Goal: Task Accomplishment & Management: Manage account settings

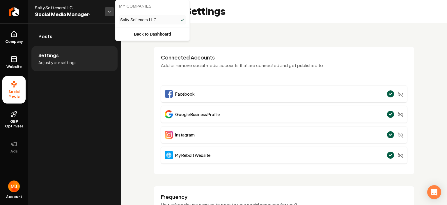
click at [110, 14] on html "**********" at bounding box center [223, 102] width 447 height 205
click at [126, 23] on link "Salty Softeners LLC" at bounding box center [152, 19] width 67 height 9
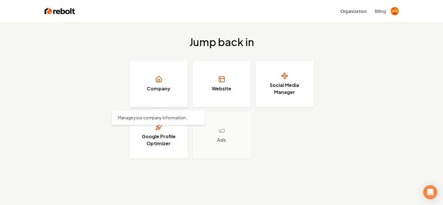
click at [164, 88] on h3 "Company" at bounding box center [159, 88] width 24 height 7
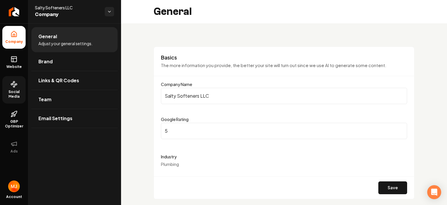
click at [20, 93] on span "Social Media" at bounding box center [13, 93] width 23 height 9
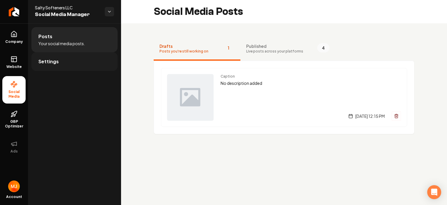
click at [61, 63] on link "Settings" at bounding box center [74, 61] width 86 height 19
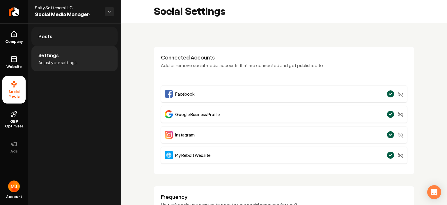
click at [84, 40] on link "Posts" at bounding box center [74, 36] width 86 height 19
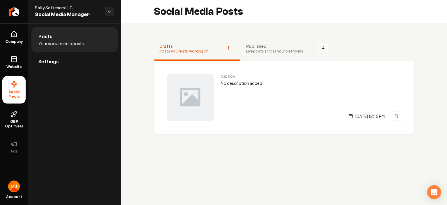
click at [281, 49] on span "Live posts across your platforms" at bounding box center [274, 51] width 57 height 5
